Goal: Task Accomplishment & Management: Use online tool/utility

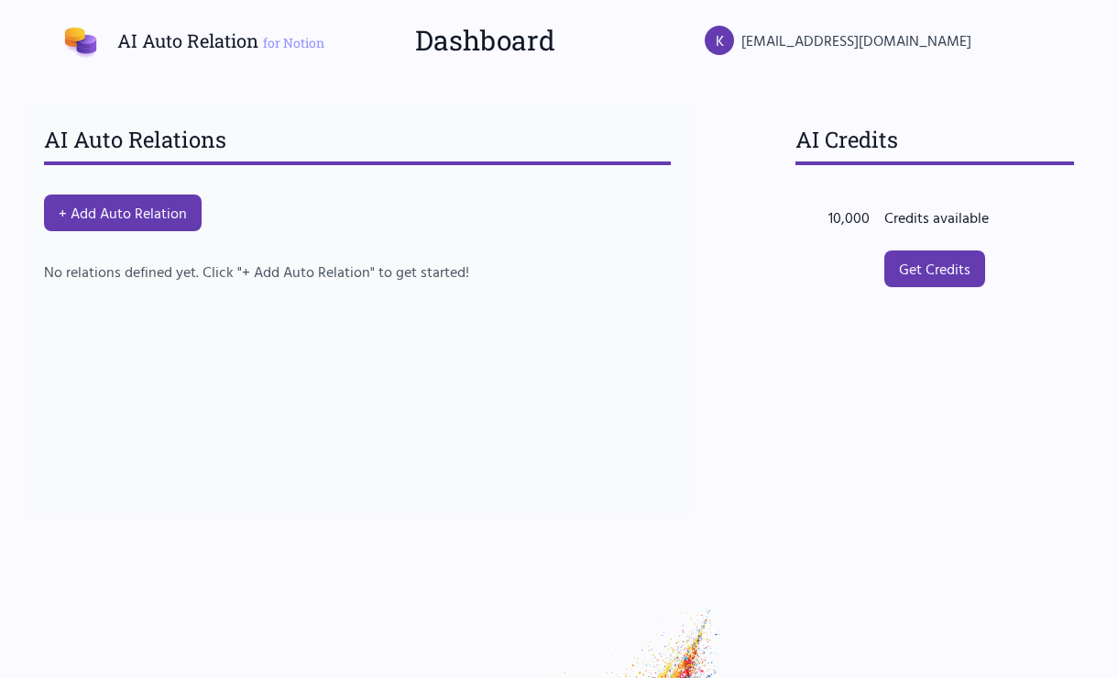
click at [183, 241] on div "AI Auto Relations + Add Auto Relation No relations defined yet. Click "+ Add Au…" at bounding box center [357, 309] width 671 height 413
click at [186, 223] on button "+ Add Auto Relation" at bounding box center [123, 212] width 166 height 39
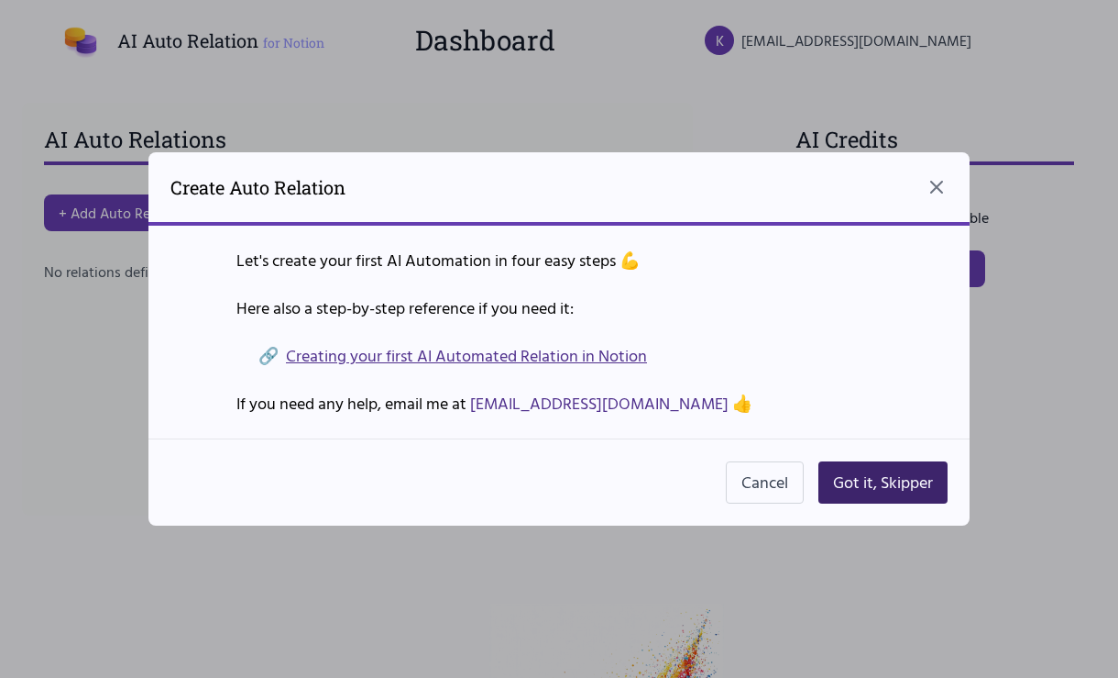
click at [833, 475] on button "Got it, Skipper" at bounding box center [883, 482] width 129 height 42
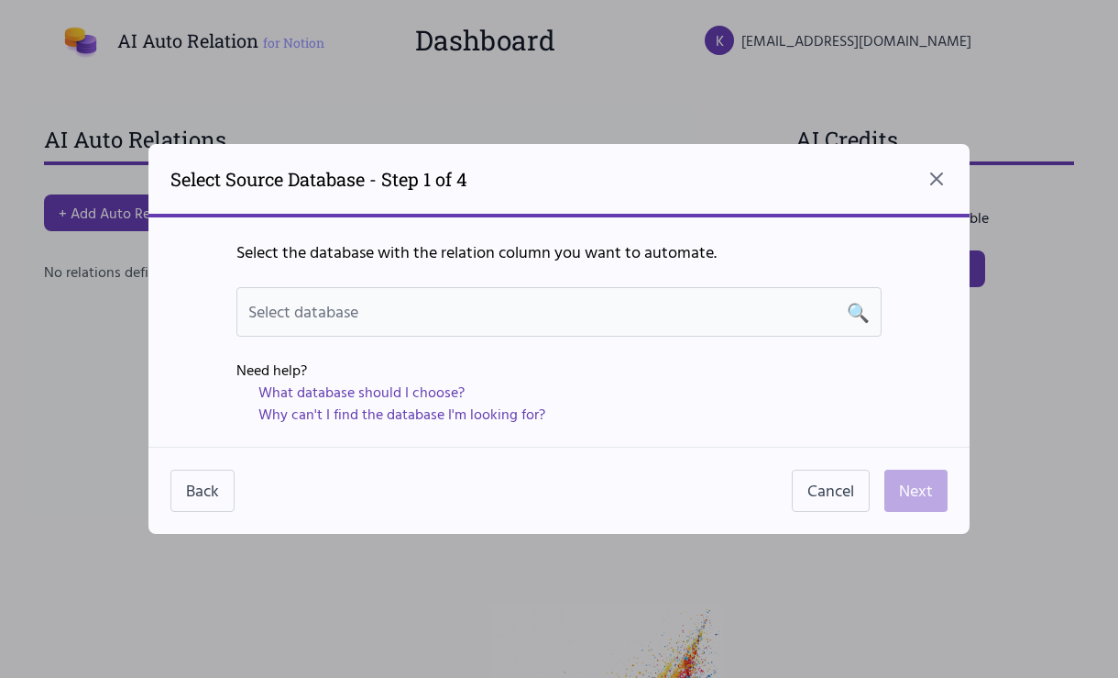
click at [622, 328] on div "Select database 🔍" at bounding box center [559, 312] width 645 height 50
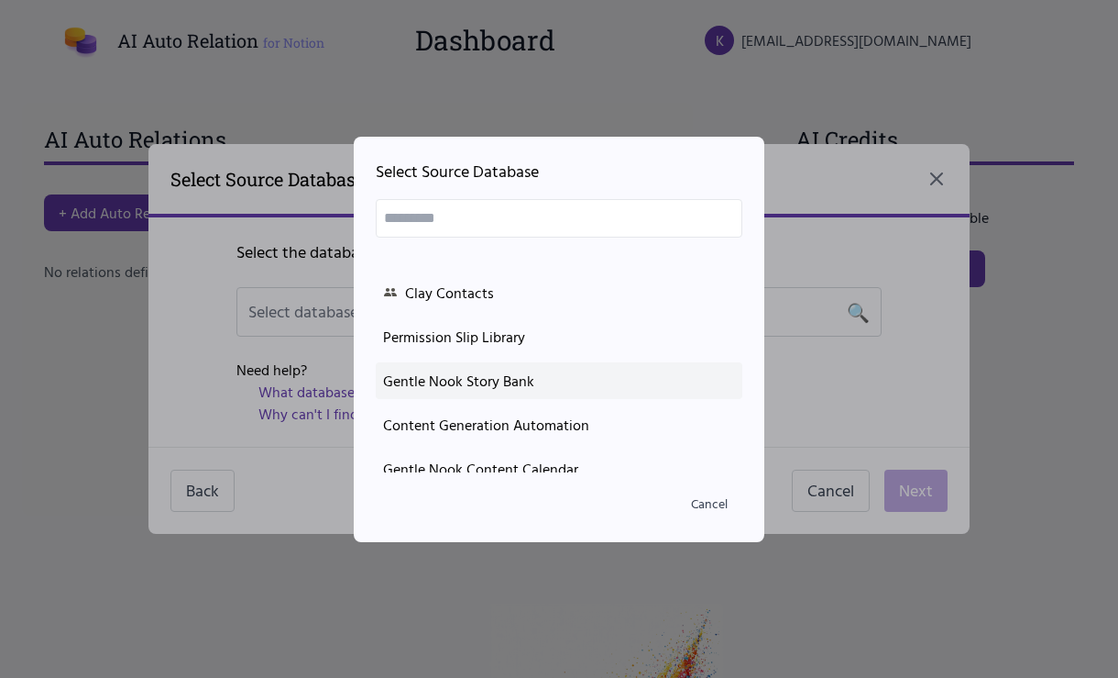
click at [595, 387] on div "Gentle Nook Story Bank" at bounding box center [559, 380] width 352 height 22
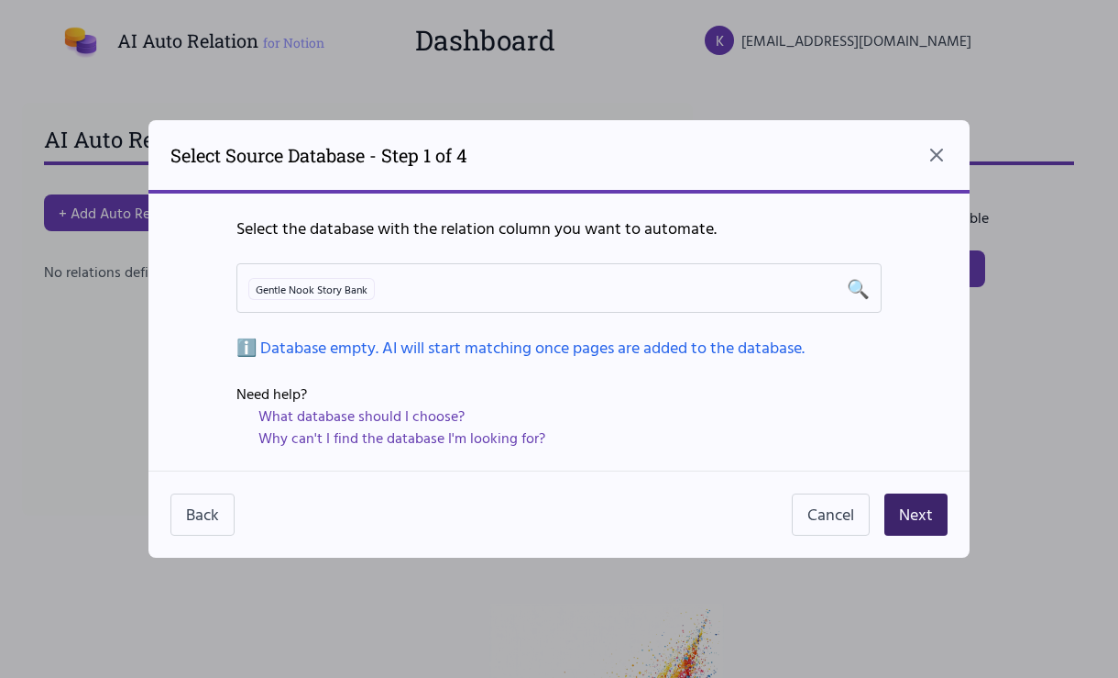
click at [931, 512] on button "Next" at bounding box center [916, 514] width 63 height 42
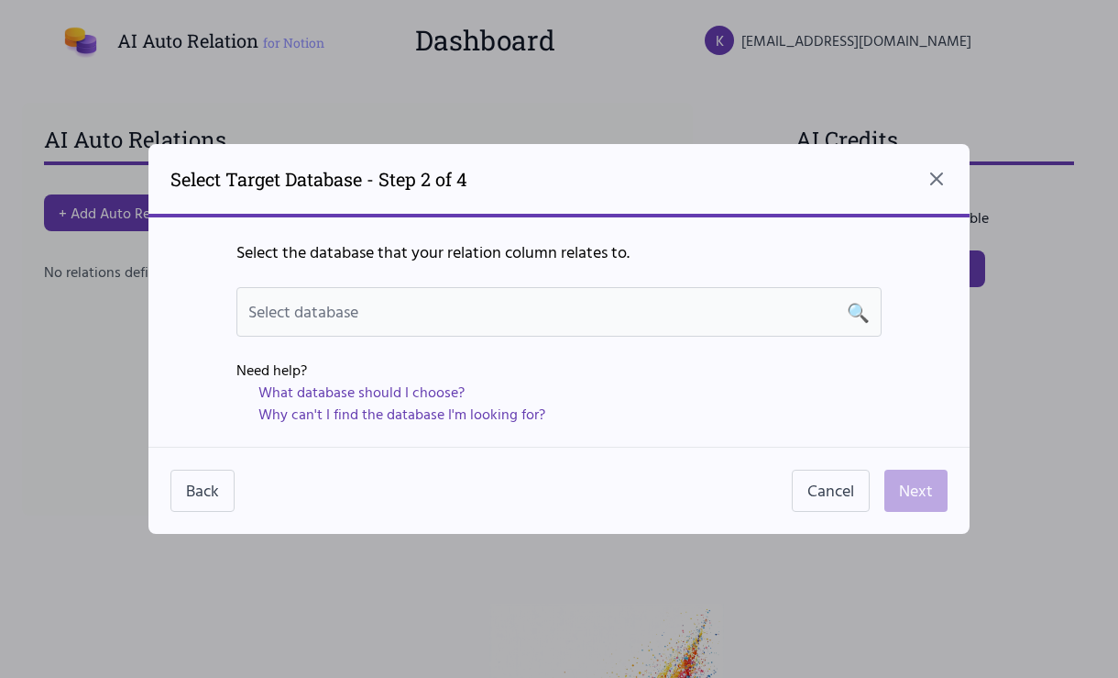
click at [641, 324] on div "Select database 🔍" at bounding box center [559, 312] width 622 height 26
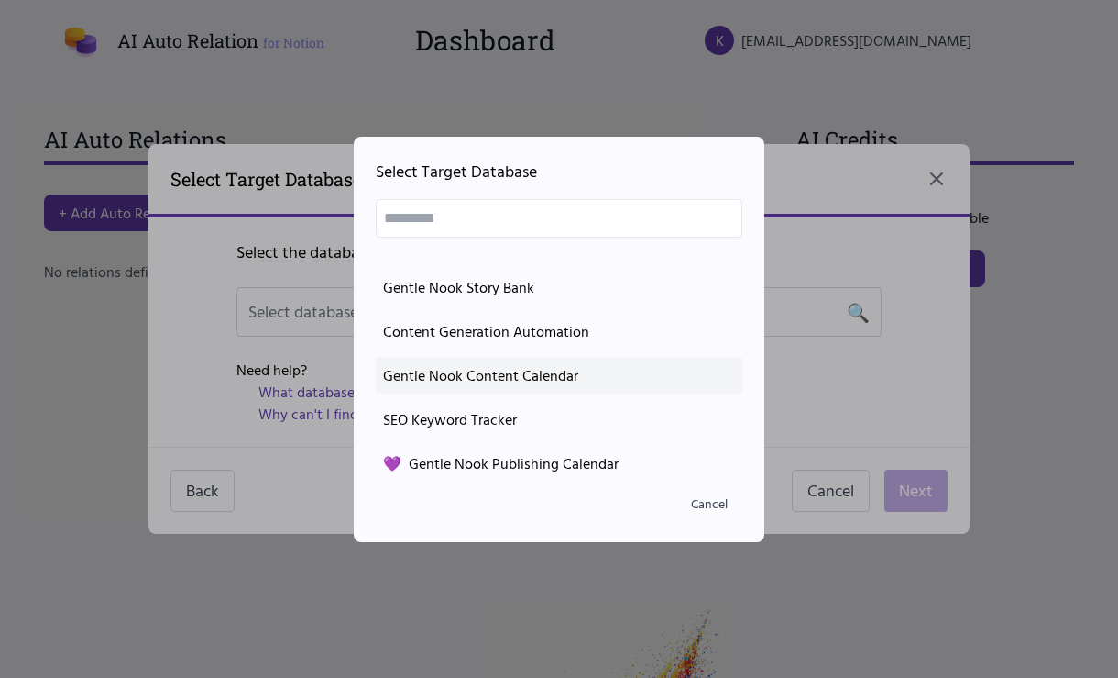
scroll to position [97, 0]
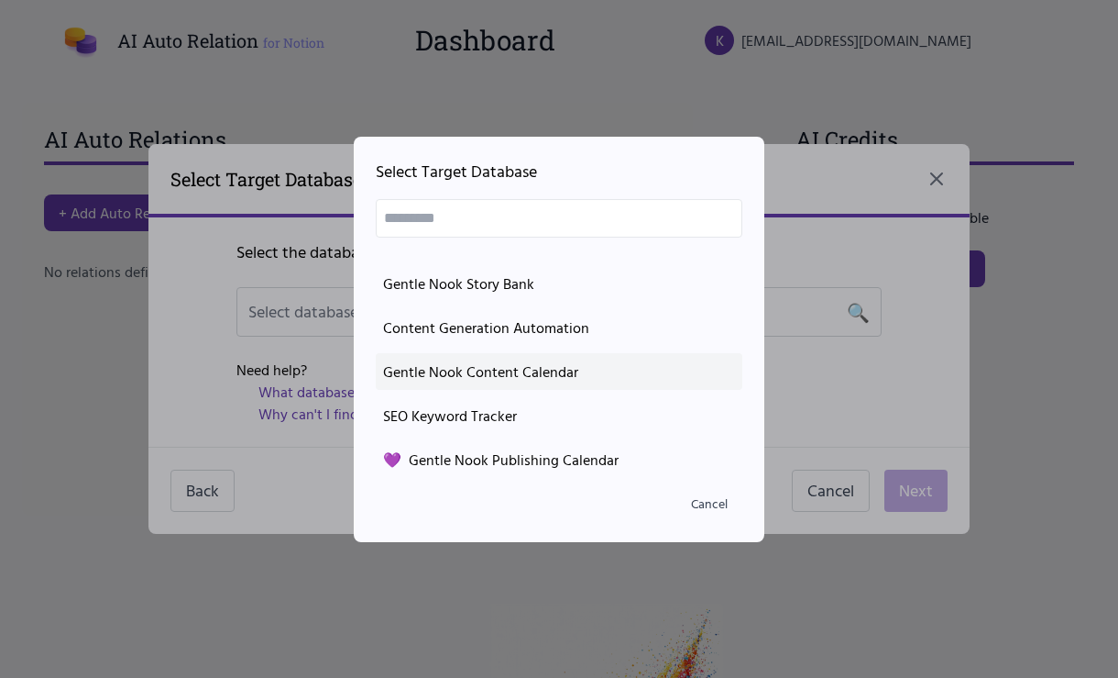
click at [616, 374] on div "Gentle Nook Content Calendar" at bounding box center [559, 371] width 352 height 22
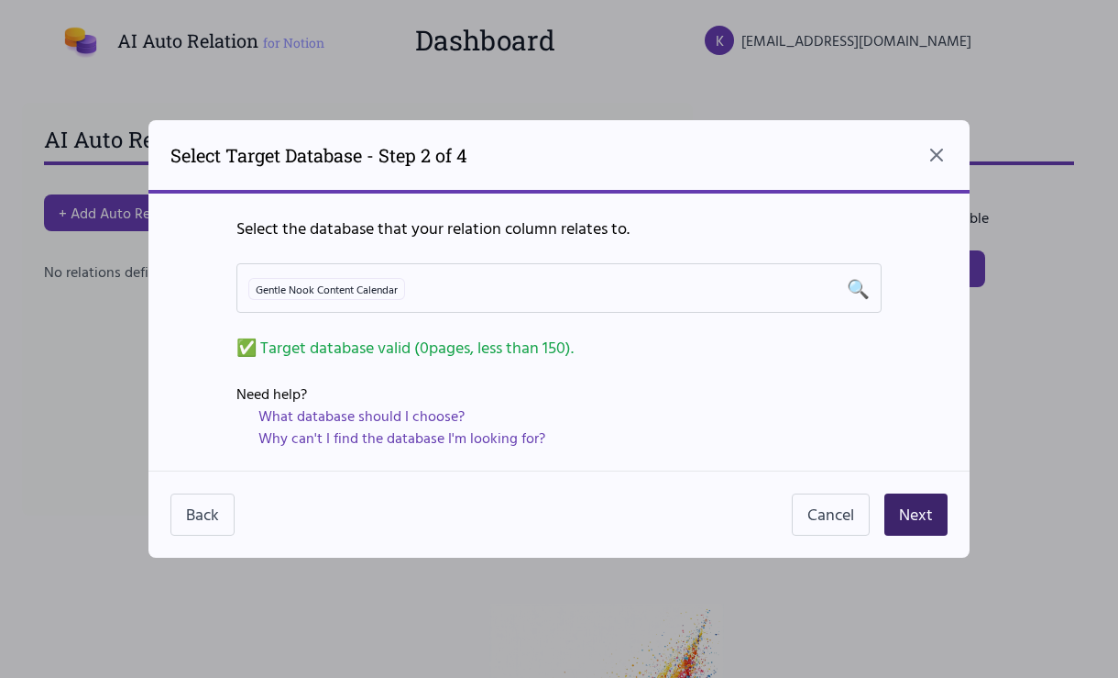
click at [905, 514] on button "Next" at bounding box center [916, 514] width 63 height 42
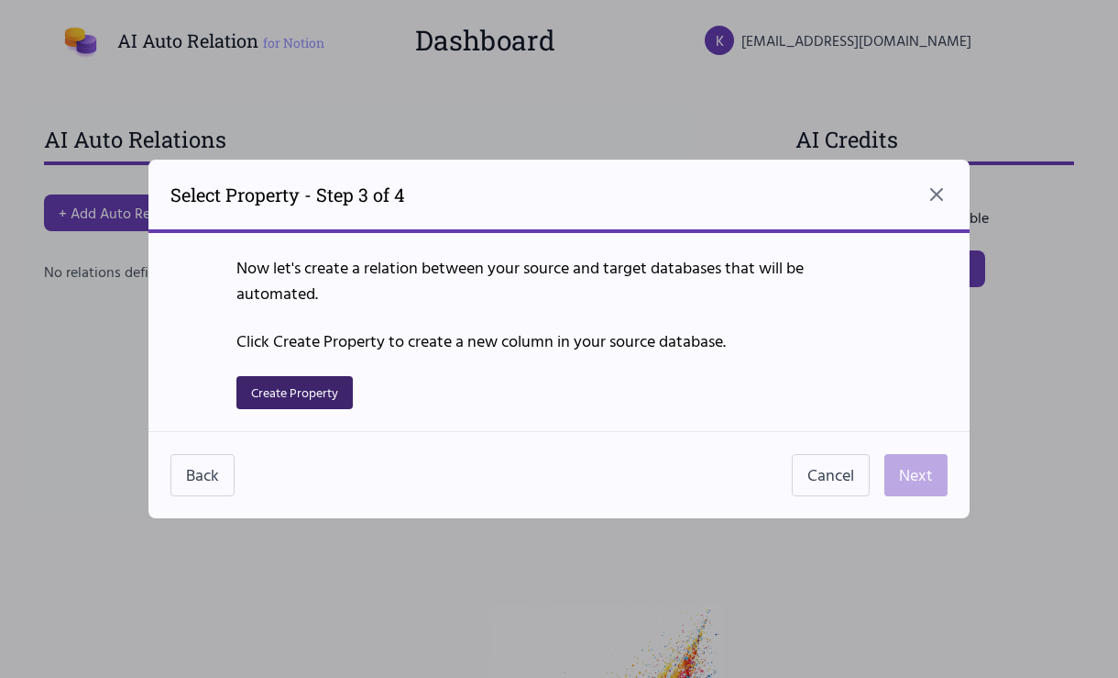
click at [307, 398] on button "Create Property" at bounding box center [295, 392] width 116 height 33
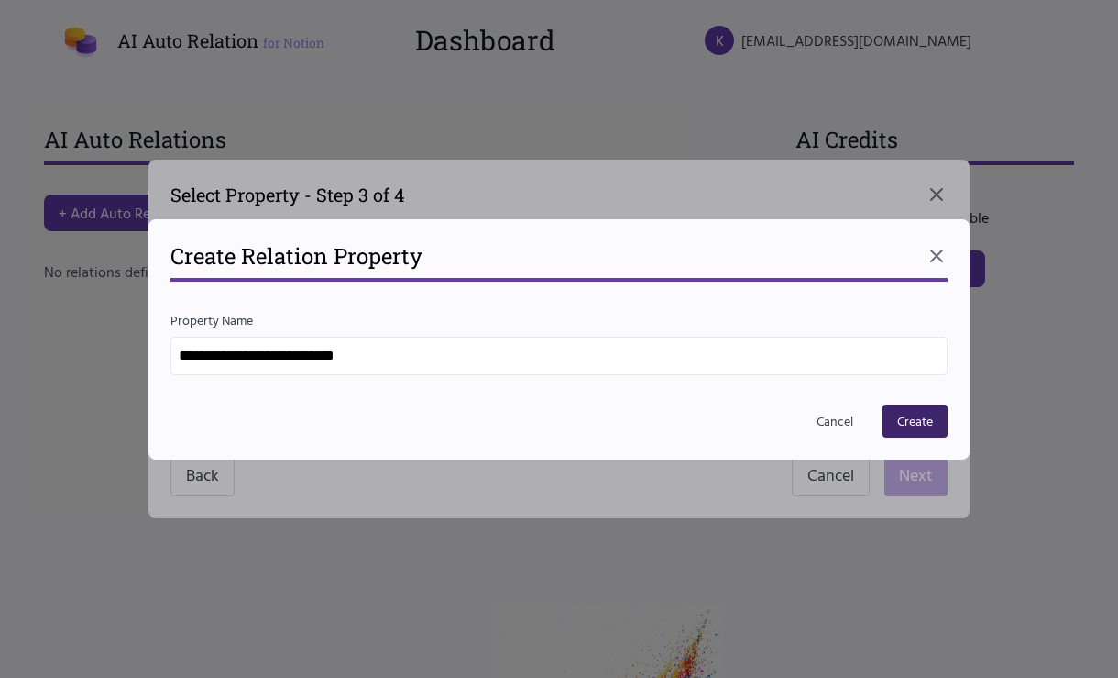
click at [923, 423] on button "Create" at bounding box center [915, 420] width 65 height 33
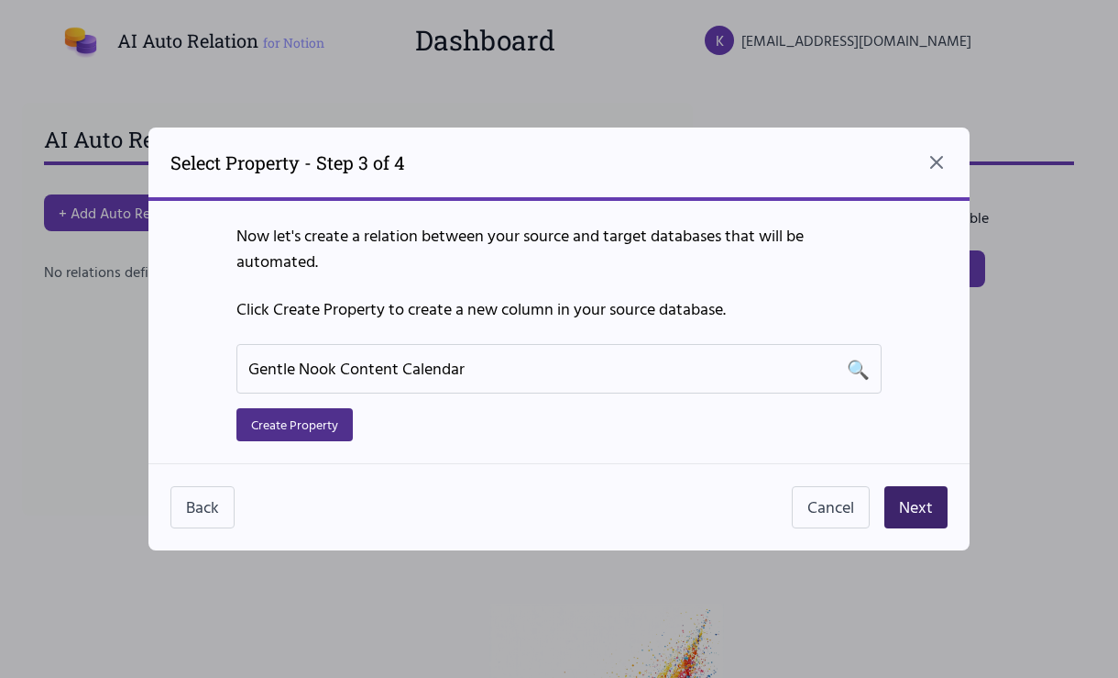
click at [894, 500] on button "Next" at bounding box center [916, 507] width 63 height 42
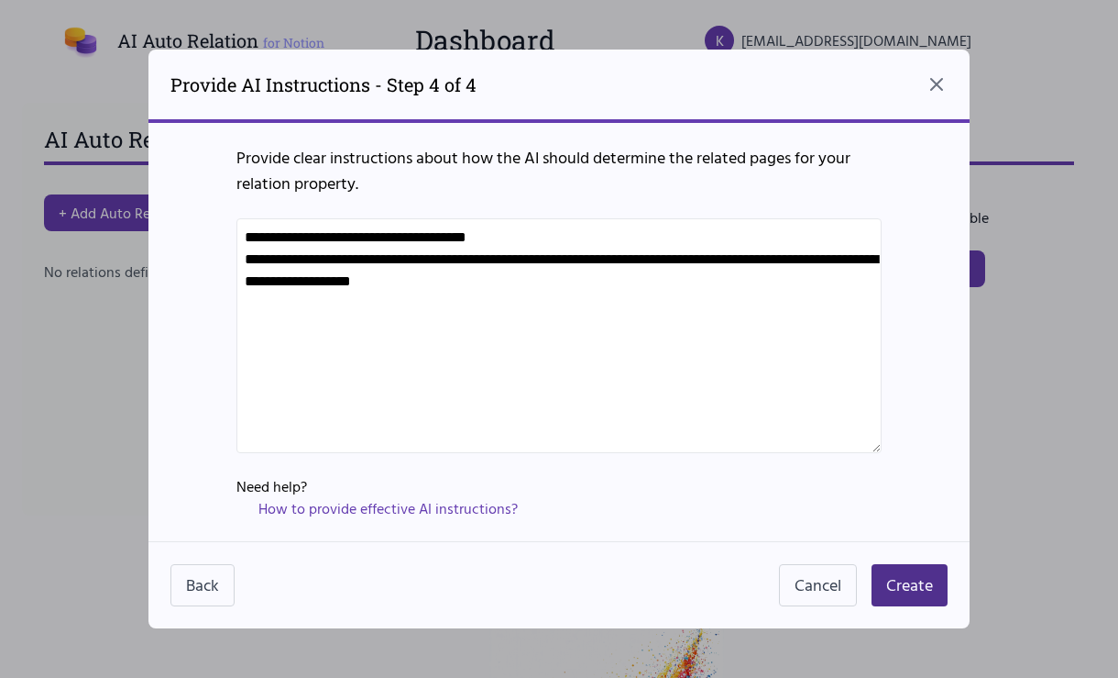
click at [689, 364] on textarea "**********" at bounding box center [559, 335] width 645 height 235
type textarea "**********"
click at [893, 583] on button "Create" at bounding box center [910, 585] width 76 height 42
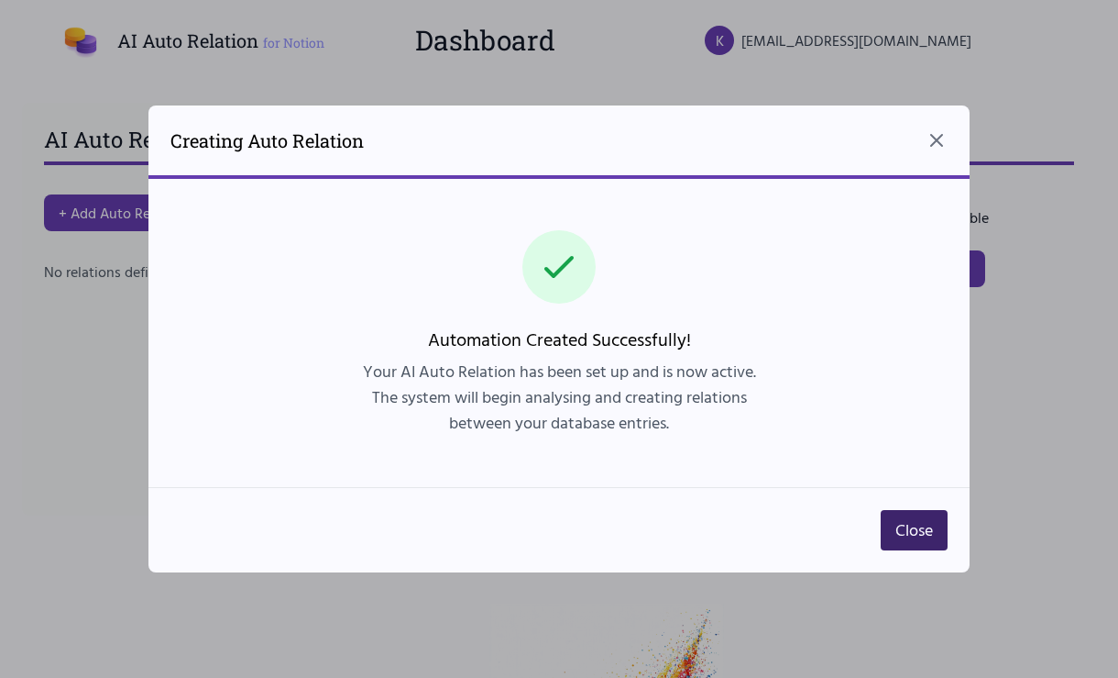
click at [900, 532] on button "Close" at bounding box center [914, 530] width 67 height 40
